Goal: Information Seeking & Learning: Compare options

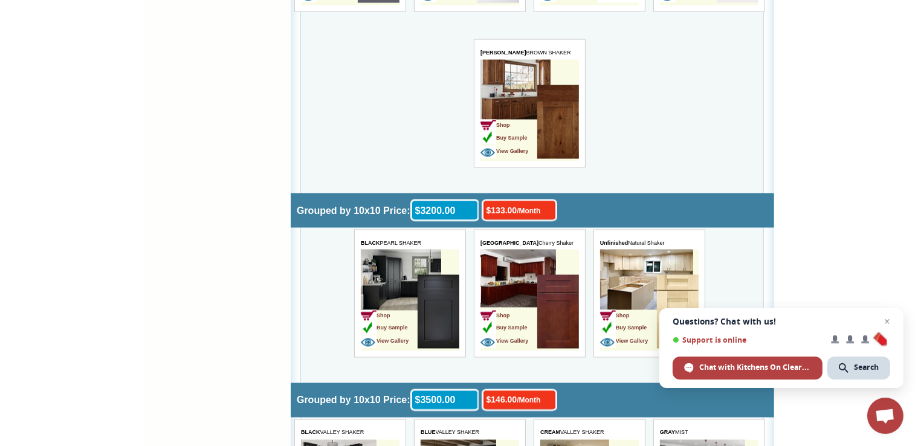
scroll to position [1995, 0]
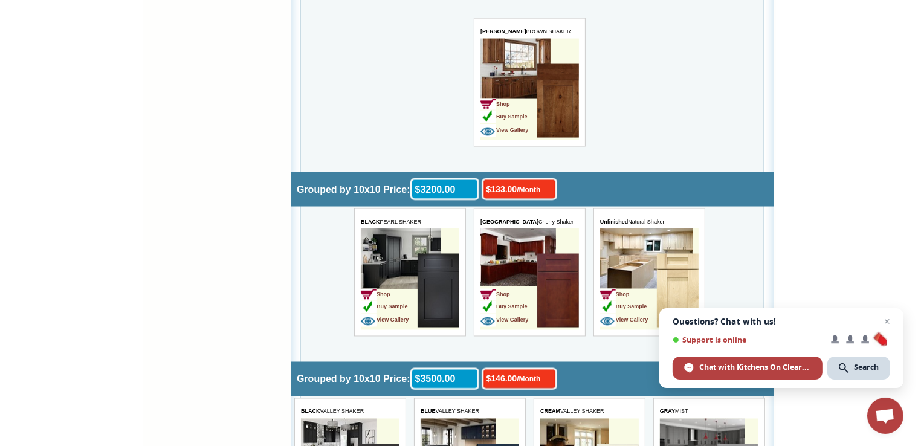
click at [525, 239] on td "Shop Buy Sample View Gallery" at bounding box center [529, 280] width 99 height 102
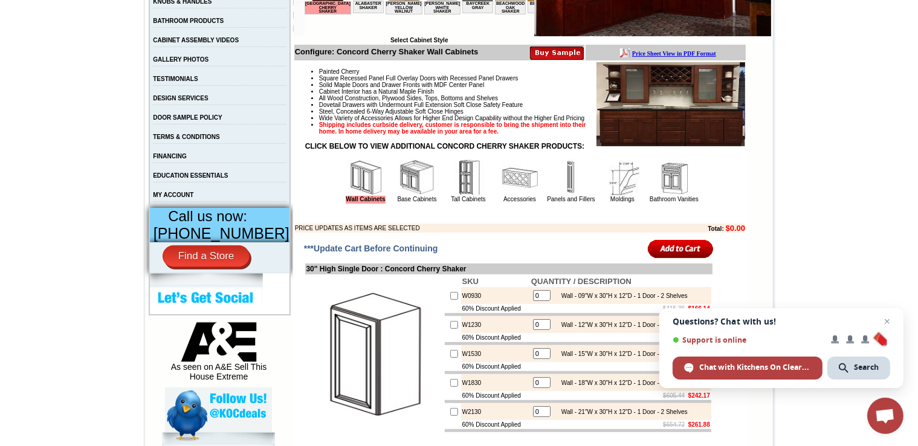
scroll to position [363, 0]
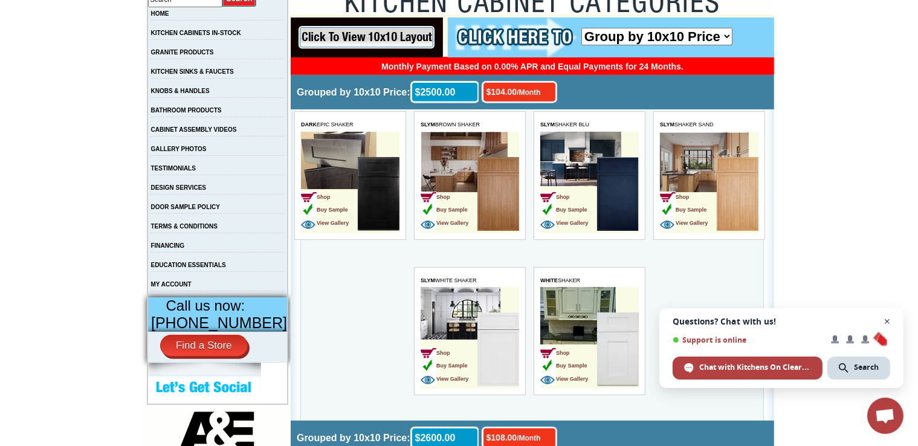
click at [885, 320] on span "Close chat" at bounding box center [887, 321] width 15 height 15
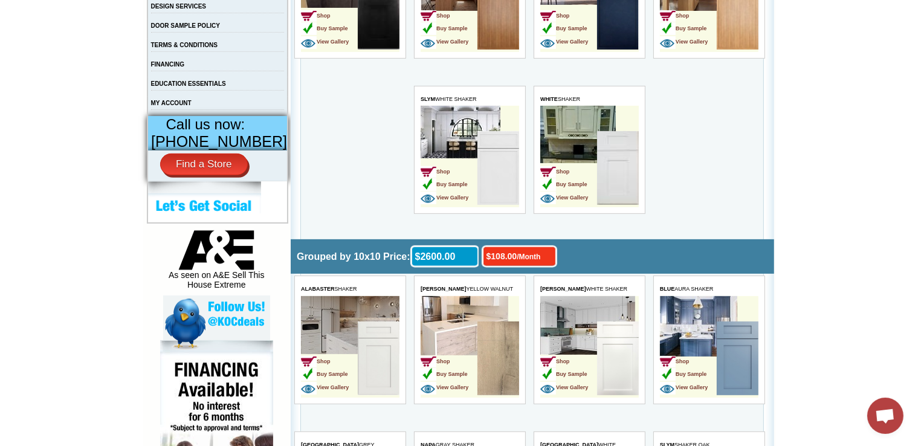
scroll to position [544, 0]
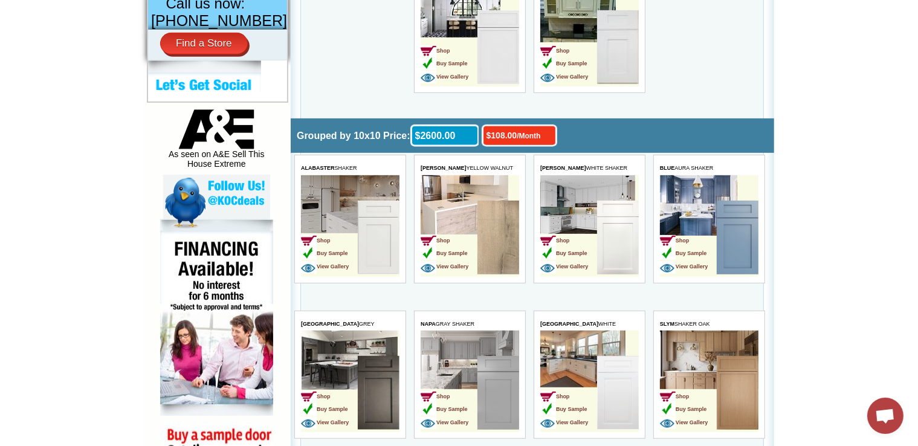
click at [534, 185] on table "ASHTON WHITE SHAKER Shop Buy Sample View Gallery" at bounding box center [589, 219] width 112 height 129
click at [581, 193] on td "Shop Buy Sample View Gallery" at bounding box center [589, 227] width 99 height 102
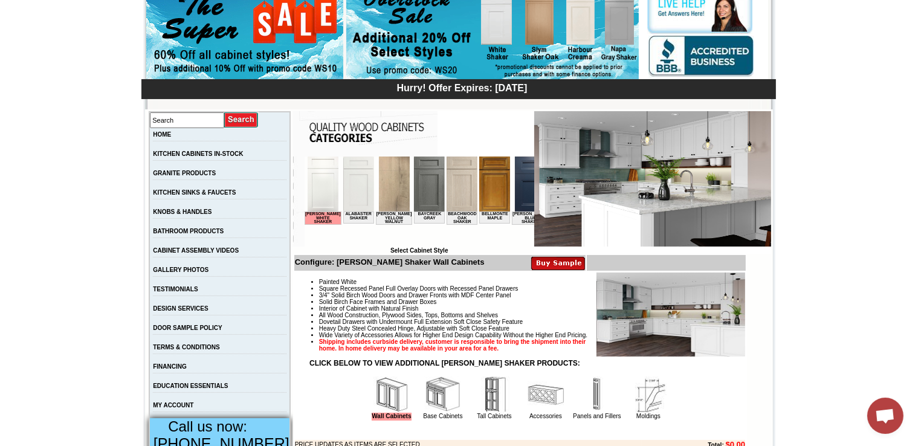
scroll to position [242, 0]
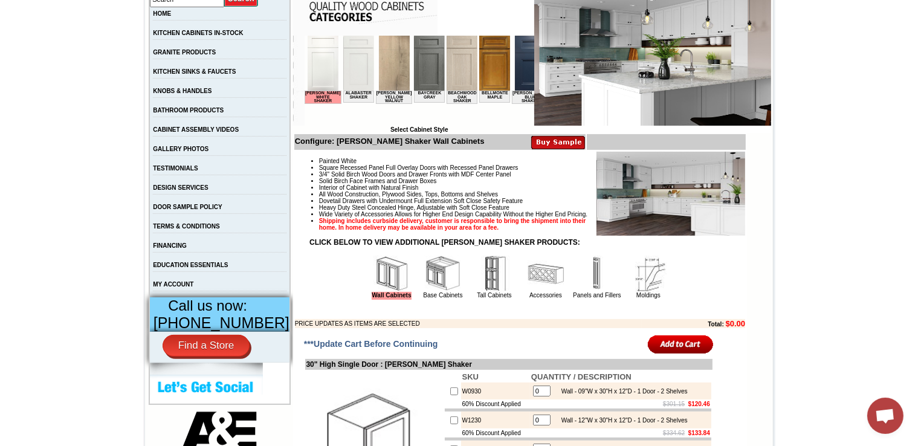
click at [479, 60] on img at bounding box center [494, 63] width 31 height 55
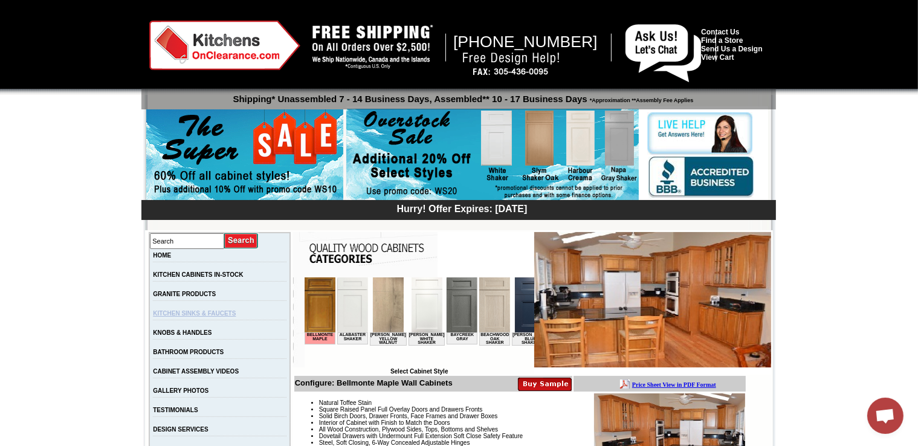
scroll to position [60, 0]
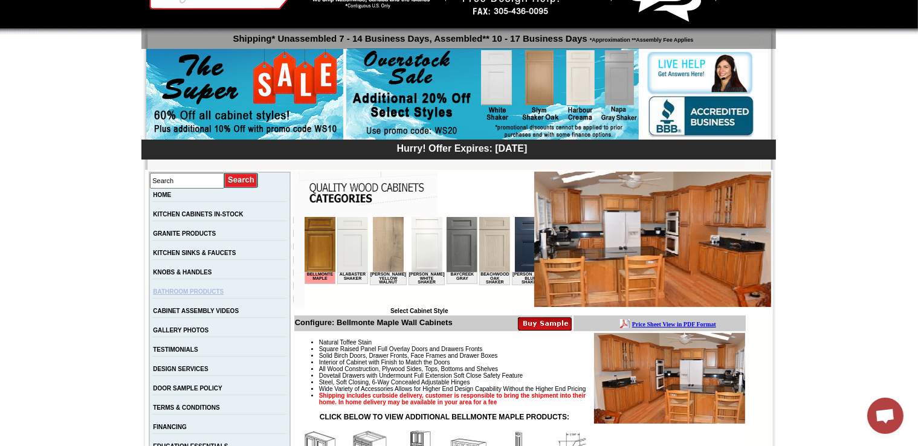
click at [183, 293] on link "BATHROOM PRODUCTS" at bounding box center [188, 291] width 71 height 7
